Goal: Information Seeking & Learning: Learn about a topic

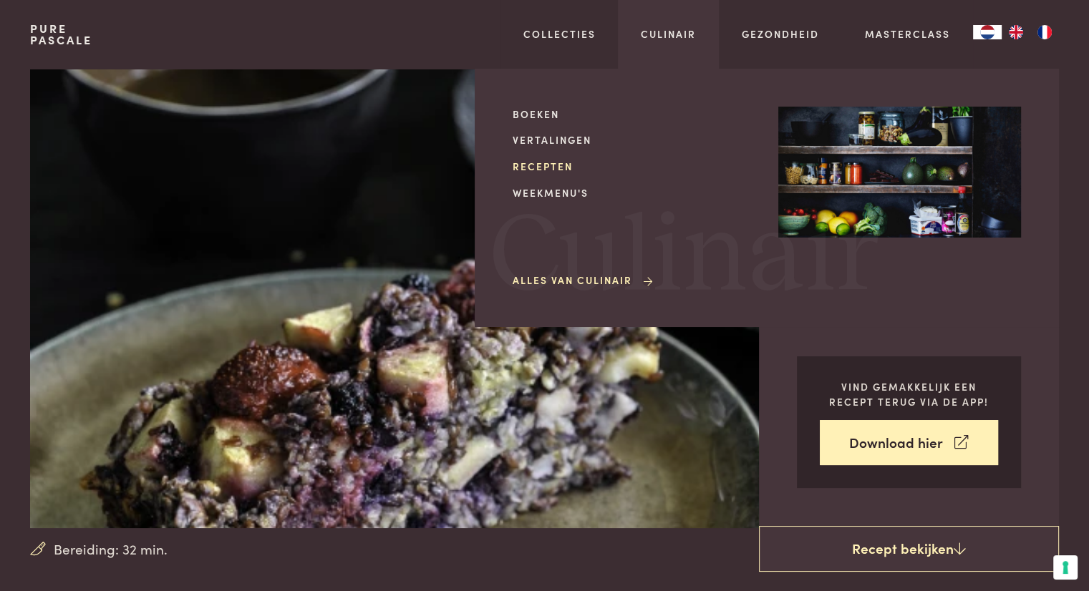
click at [546, 168] on link "Recepten" at bounding box center [634, 166] width 243 height 15
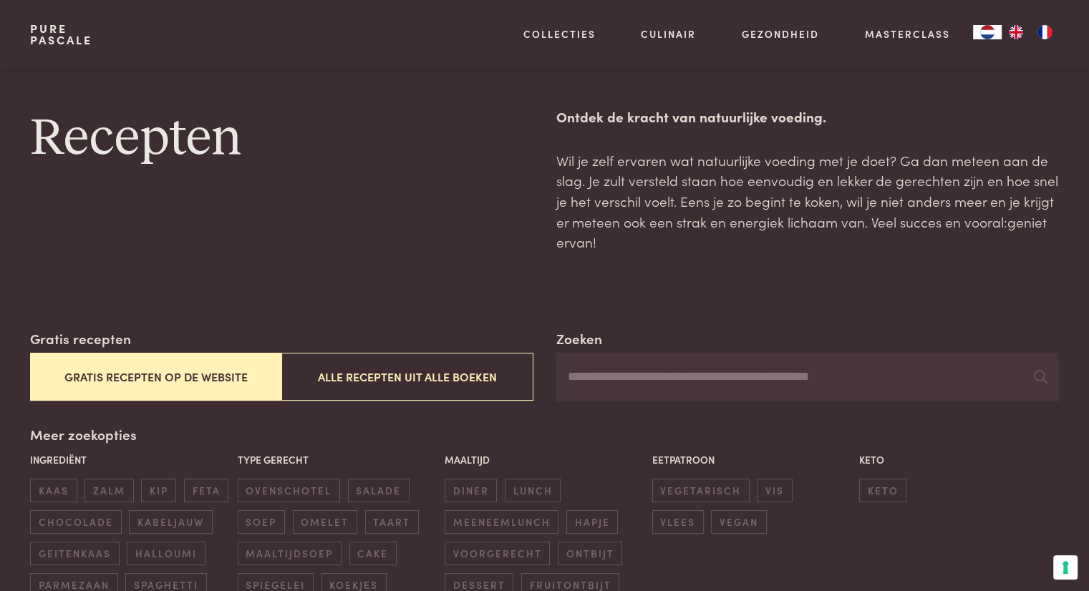
scroll to position [72, 0]
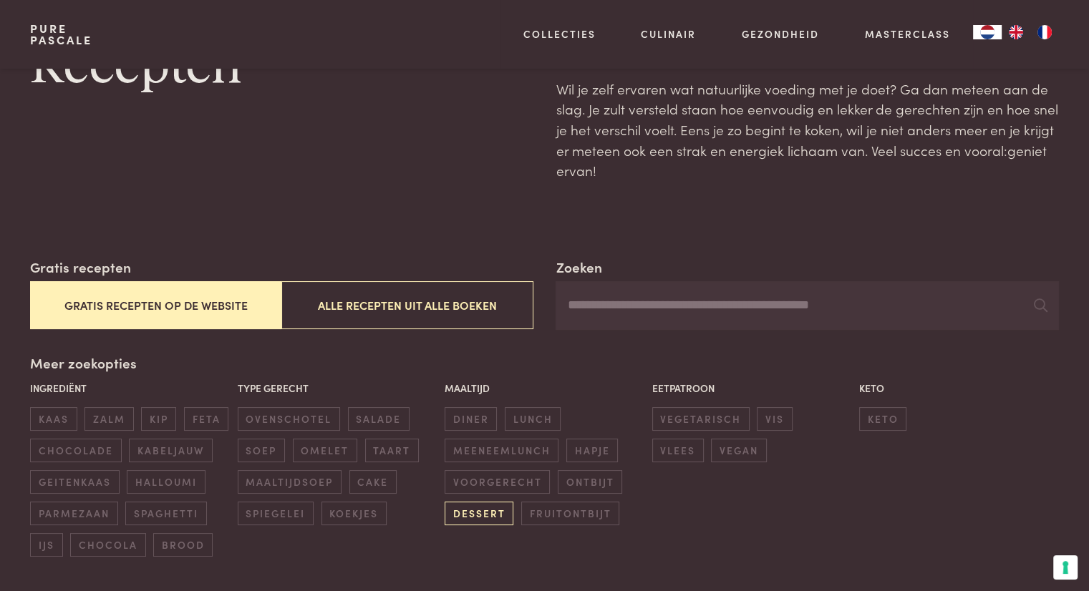
click at [490, 509] on span "dessert" at bounding box center [479, 514] width 69 height 24
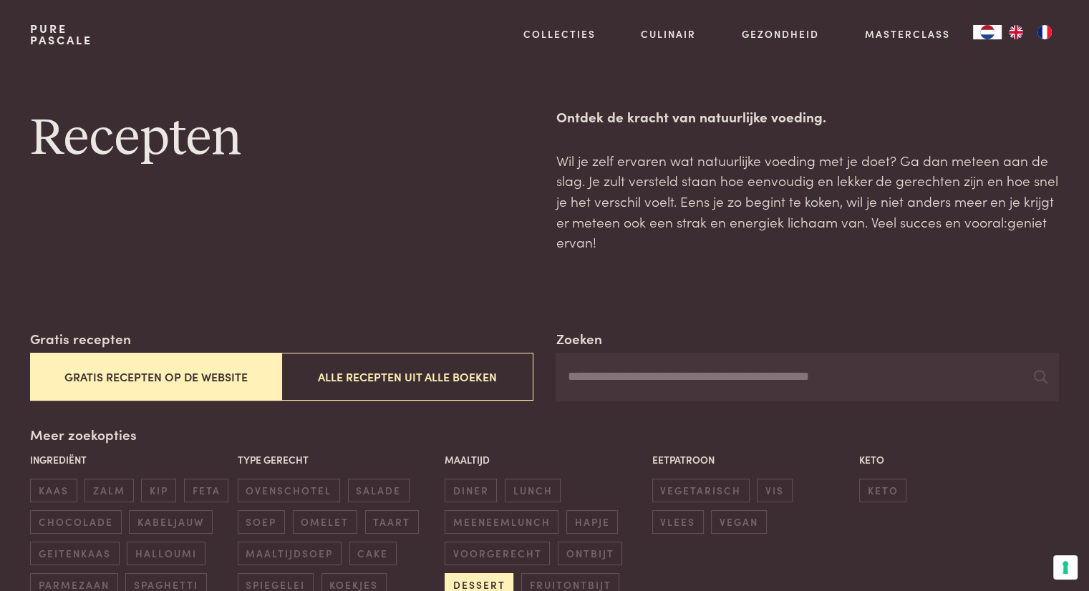
click at [471, 583] on span "dessert" at bounding box center [479, 585] width 69 height 24
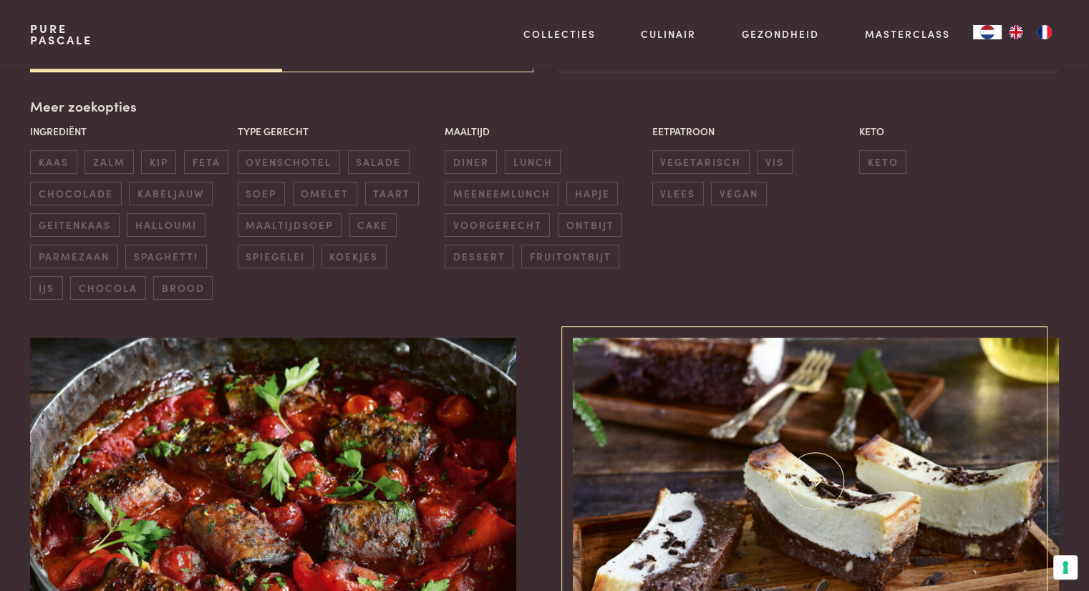
scroll to position [42, 0]
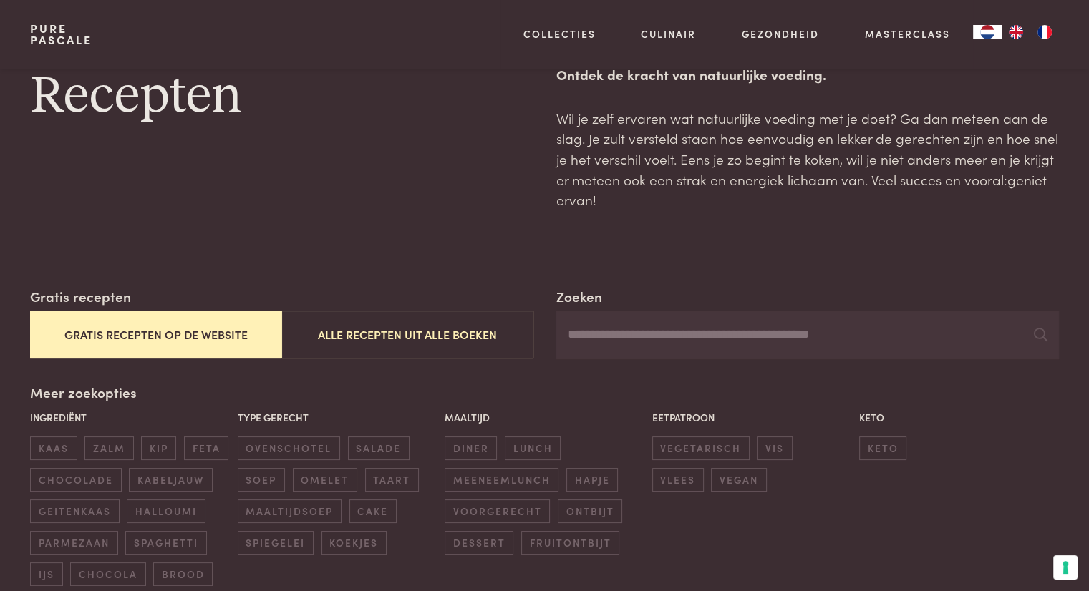
click at [654, 340] on input "Zoeken" at bounding box center [807, 335] width 503 height 49
type input "****"
click at [1042, 336] on icon at bounding box center [1041, 335] width 14 height 14
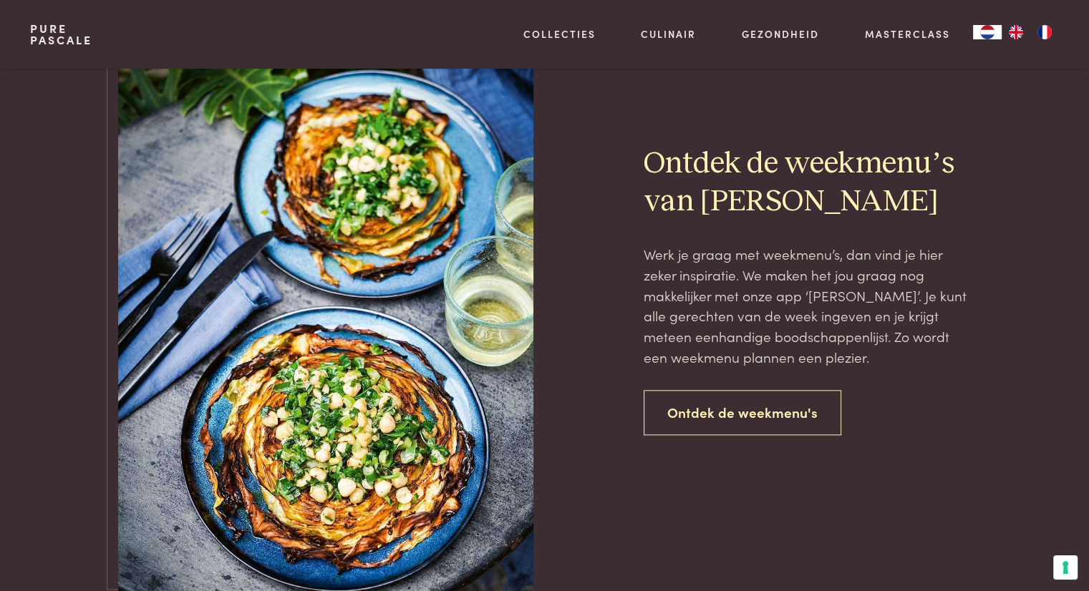
scroll to position [1904, 0]
